Goal: Task Accomplishment & Management: Manage account settings

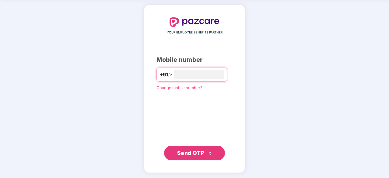
type input "**********"
click at [186, 153] on span "Send OTP" at bounding box center [190, 152] width 27 height 6
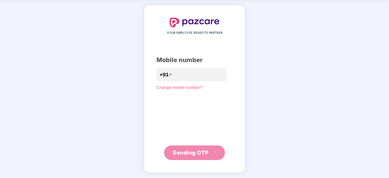
scroll to position [20, 0]
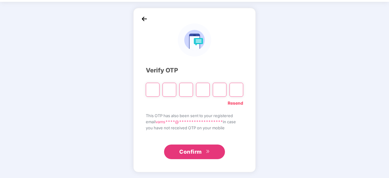
type input "*"
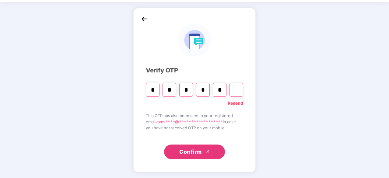
type input "*"
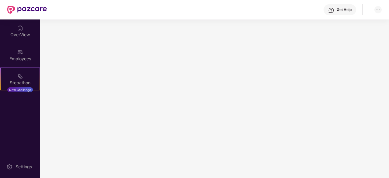
click at [228, 90] on main at bounding box center [214, 98] width 349 height 158
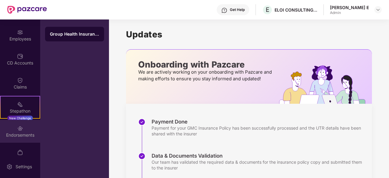
scroll to position [80, 0]
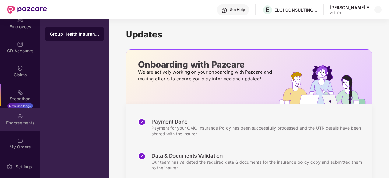
click at [16, 122] on div "Endorsements" at bounding box center [20, 123] width 40 height 6
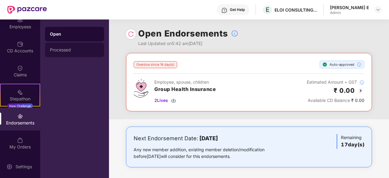
click at [66, 51] on div "Processed" at bounding box center [74, 49] width 49 height 5
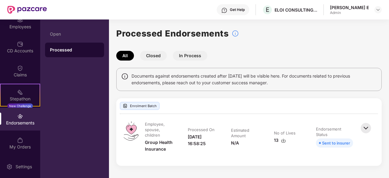
click at [181, 55] on button "In Process" at bounding box center [190, 56] width 34 height 10
click at [158, 54] on button "Closed" at bounding box center [153, 56] width 27 height 10
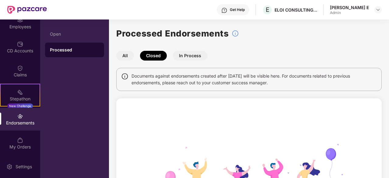
click at [191, 54] on button "In Process" at bounding box center [190, 56] width 34 height 10
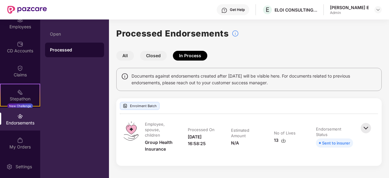
click at [128, 54] on button "All" at bounding box center [125, 56] width 18 height 10
click at [193, 55] on button "In Process" at bounding box center [190, 56] width 34 height 10
click at [127, 57] on button "All" at bounding box center [125, 56] width 18 height 10
click at [155, 57] on button "Closed" at bounding box center [153, 56] width 27 height 10
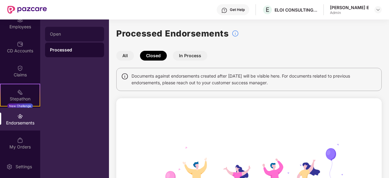
click at [62, 33] on div "Open" at bounding box center [74, 34] width 49 height 5
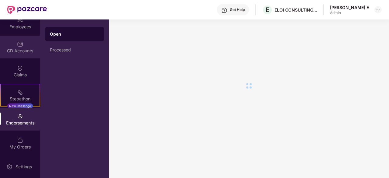
click at [17, 53] on div "CD Accounts" at bounding box center [20, 51] width 40 height 6
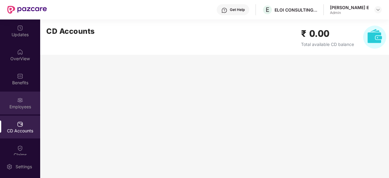
click at [19, 99] on img at bounding box center [20, 100] width 6 height 6
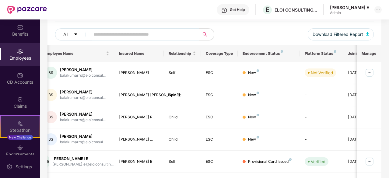
scroll to position [80, 0]
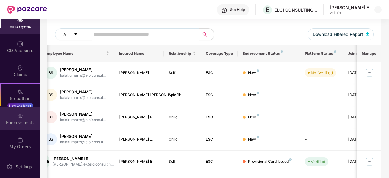
click at [18, 118] on img at bounding box center [20, 116] width 6 height 6
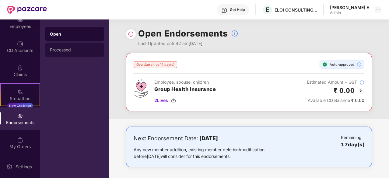
click at [82, 45] on div "Processed" at bounding box center [74, 50] width 59 height 15
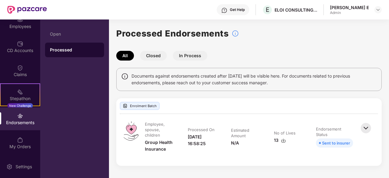
click at [187, 57] on button "In Process" at bounding box center [190, 56] width 34 height 10
click at [159, 56] on button "Closed" at bounding box center [153, 56] width 27 height 10
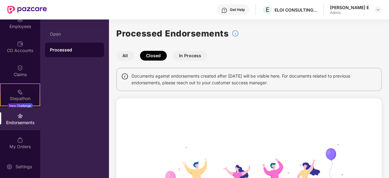
click at [190, 57] on button "In Process" at bounding box center [190, 56] width 34 height 10
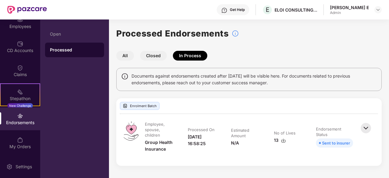
click at [128, 54] on button "All" at bounding box center [125, 56] width 18 height 10
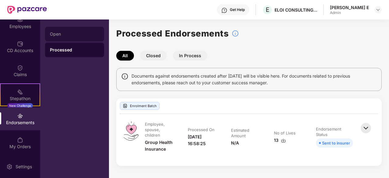
click at [71, 27] on div "Open" at bounding box center [74, 34] width 59 height 15
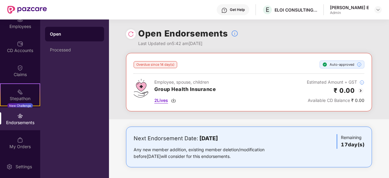
click at [158, 101] on span "2 Lives" at bounding box center [161, 100] width 14 height 7
click at [63, 52] on div "Processed" at bounding box center [74, 49] width 49 height 5
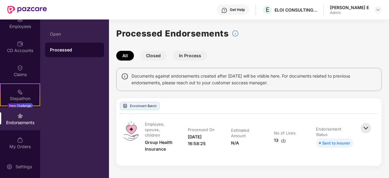
click at [364, 132] on img at bounding box center [365, 127] width 13 height 13
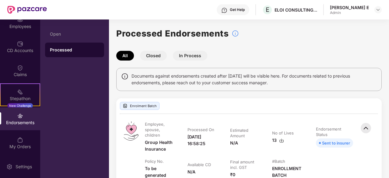
click at [154, 54] on button "Closed" at bounding box center [153, 56] width 27 height 10
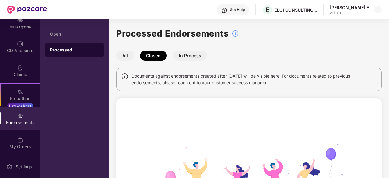
click at [196, 50] on div "Processed Endorsements All Closed In Process Documents against endorsements cre…" at bounding box center [248, 153] width 265 height 252
click at [191, 55] on button "In Process" at bounding box center [190, 56] width 34 height 10
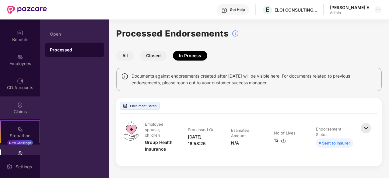
scroll to position [41, 0]
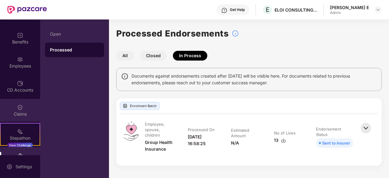
click at [26, 65] on div "Employees" at bounding box center [20, 66] width 40 height 6
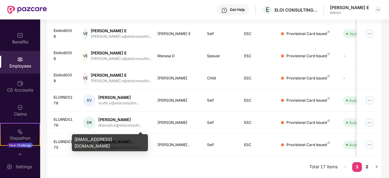
scroll to position [200, 0]
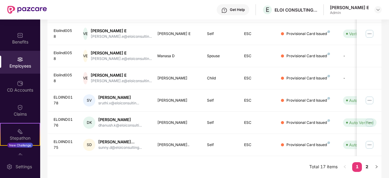
click at [141, 126] on td "DK Dhanush K dhanush.k@eloiconsulti..." at bounding box center [115, 123] width 74 height 22
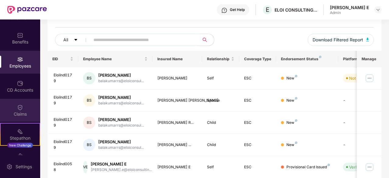
scroll to position [80, 0]
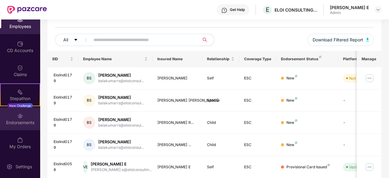
click at [14, 117] on div "Endorsements" at bounding box center [20, 118] width 40 height 23
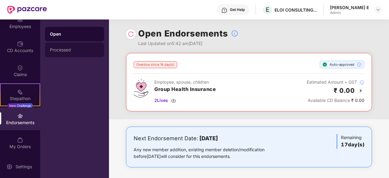
click at [72, 48] on div "Processed" at bounding box center [74, 49] width 49 height 5
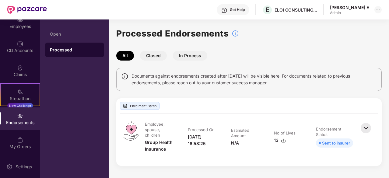
click at [156, 56] on button "Closed" at bounding box center [153, 56] width 27 height 10
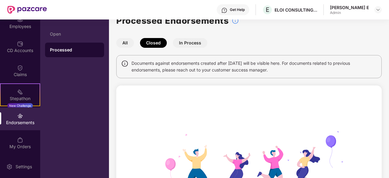
scroll to position [13, 0]
click at [185, 45] on button "In Process" at bounding box center [190, 43] width 34 height 10
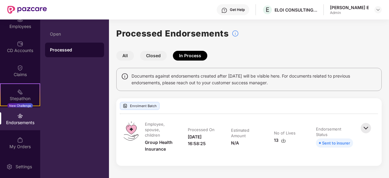
scroll to position [0, 0]
click at [157, 56] on button "Closed" at bounding box center [153, 56] width 27 height 10
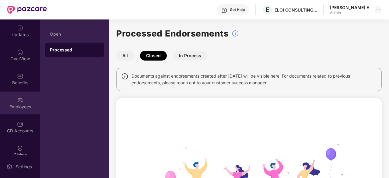
scroll to position [39, 0]
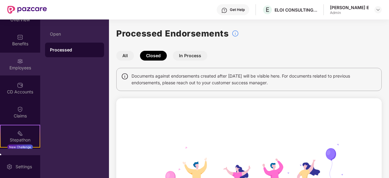
click at [20, 71] on div "Employees" at bounding box center [20, 64] width 40 height 23
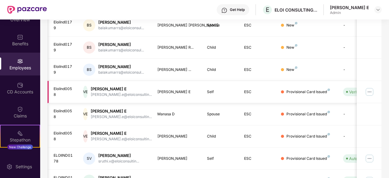
scroll to position [0, 61]
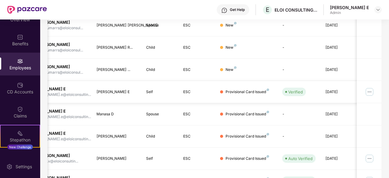
click at [372, 91] on img at bounding box center [369, 92] width 10 height 10
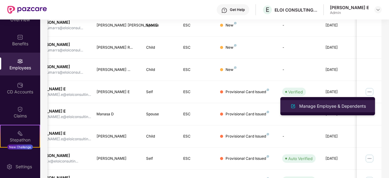
click at [335, 106] on div "Manage Employee & Dependents" at bounding box center [332, 106] width 69 height 7
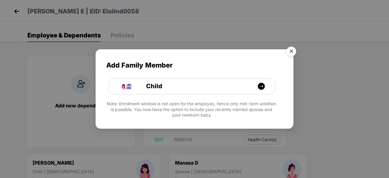
click at [293, 50] on img "Close" at bounding box center [291, 52] width 17 height 17
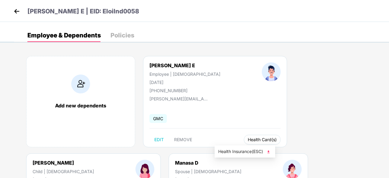
click at [248, 139] on span "Health Card(s)" at bounding box center [262, 139] width 29 height 3
click at [235, 151] on span "Health Insurance(ESC)" at bounding box center [244, 151] width 53 height 7
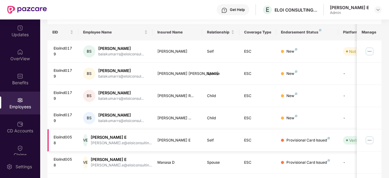
scroll to position [176, 0]
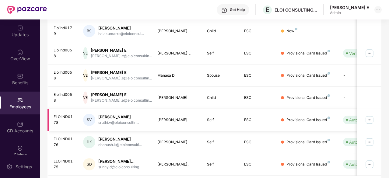
click at [117, 118] on div "[PERSON_NAME]" at bounding box center [118, 117] width 41 height 6
click at [368, 120] on img at bounding box center [369, 120] width 10 height 10
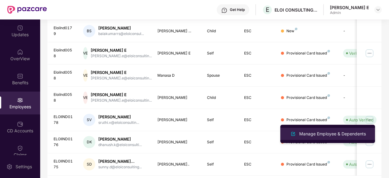
click at [331, 132] on div "Manage Employee & Dependents" at bounding box center [332, 133] width 69 height 7
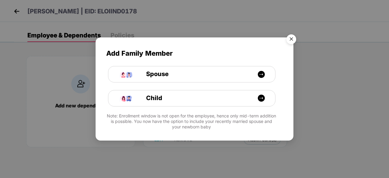
click at [291, 42] on img "Close" at bounding box center [291, 40] width 17 height 17
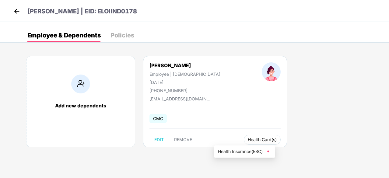
click at [244, 137] on button "Health Card(s)" at bounding box center [262, 140] width 37 height 10
click at [237, 153] on span "Health Insurance(ESC)" at bounding box center [244, 151] width 53 height 7
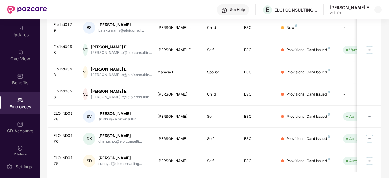
scroll to position [180, 0]
